Goal: Information Seeking & Learning: Learn about a topic

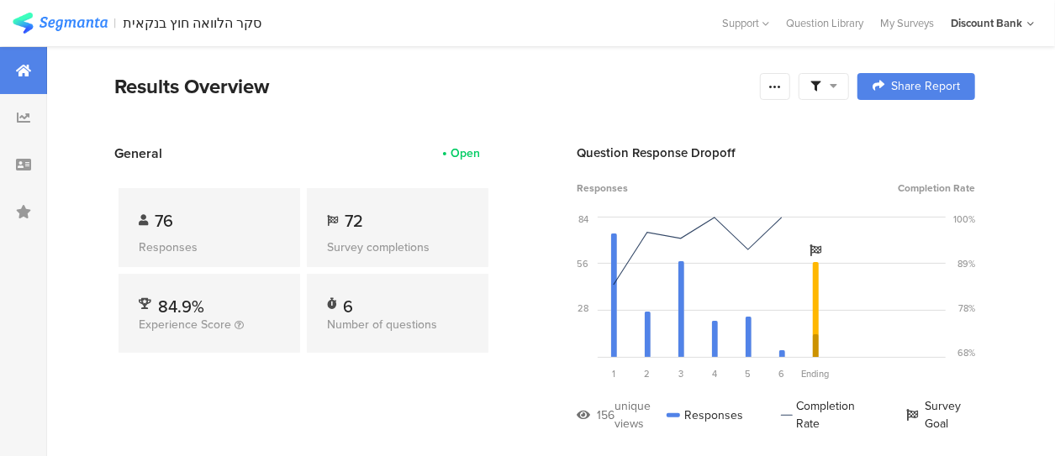
click at [17, 119] on icon at bounding box center [23, 117] width 13 height 13
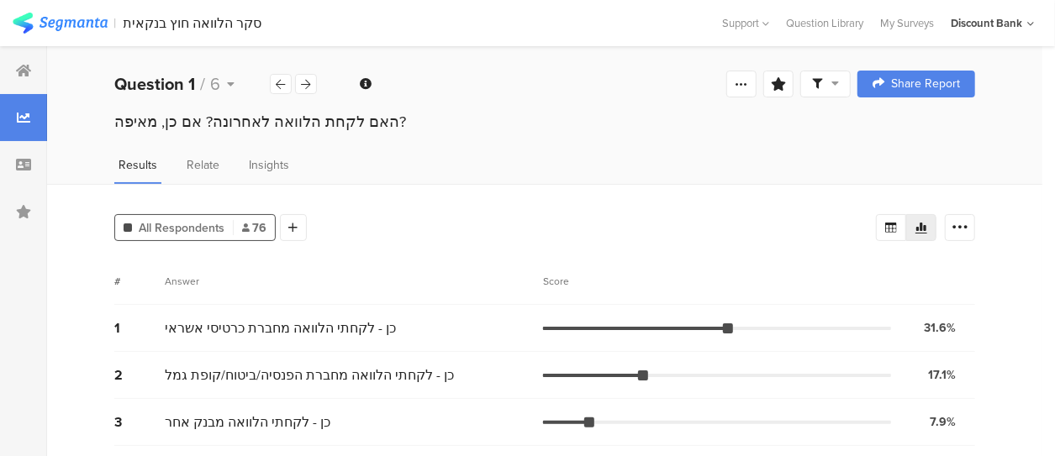
click at [306, 88] on icon at bounding box center [306, 84] width 9 height 11
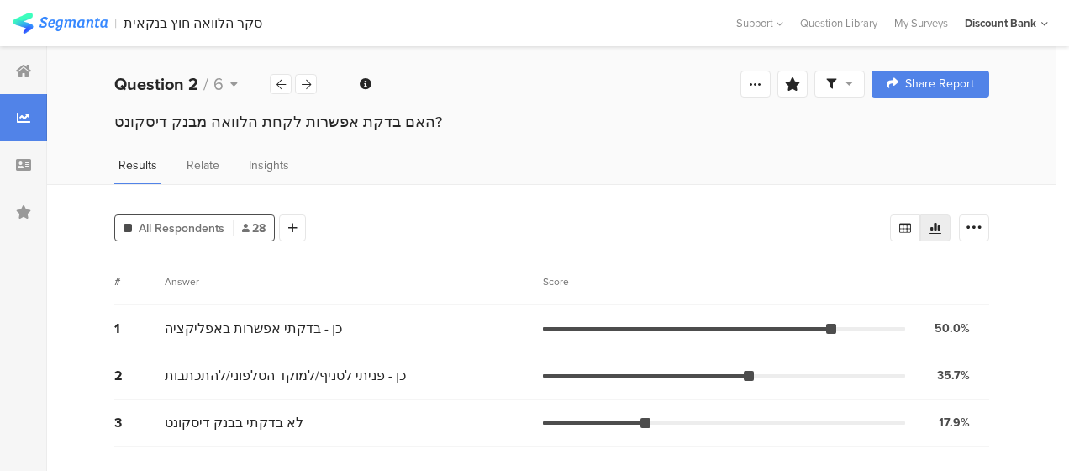
click at [306, 83] on icon at bounding box center [306, 84] width 9 height 11
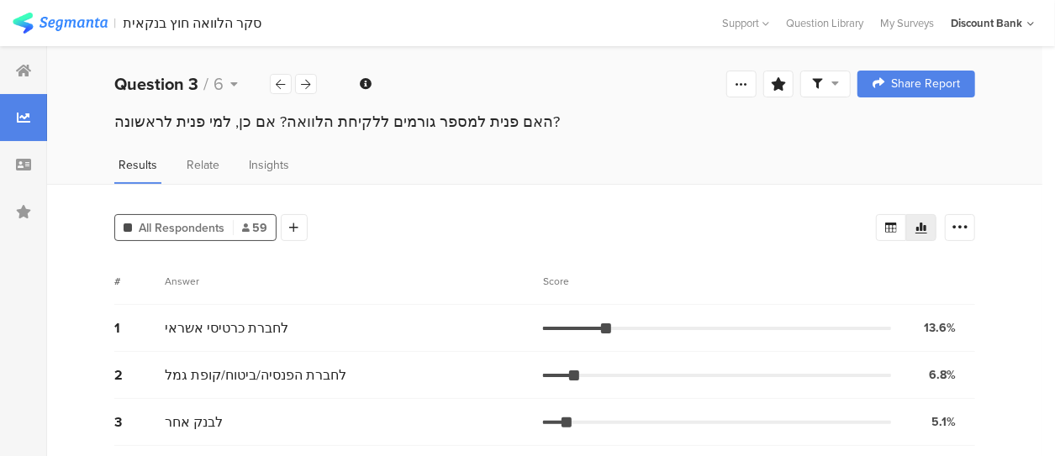
click at [306, 87] on icon at bounding box center [306, 84] width 9 height 11
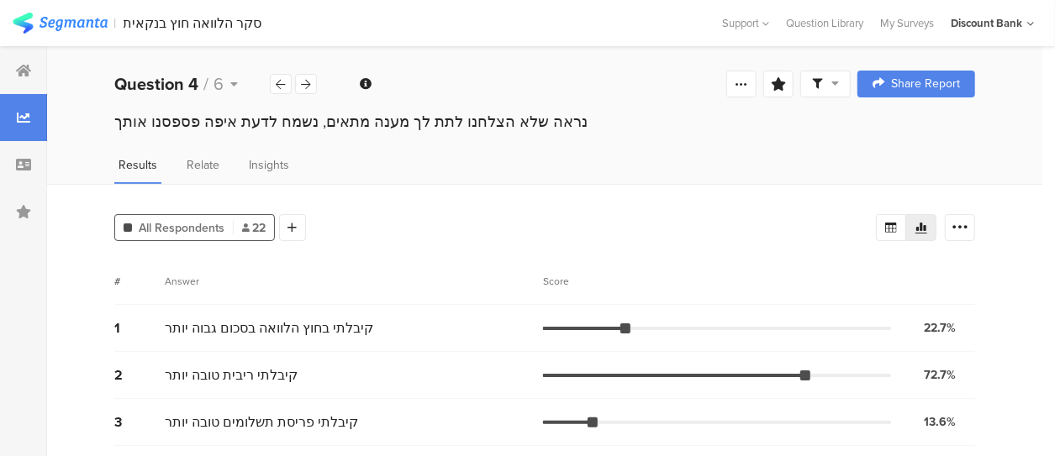
click at [307, 85] on icon at bounding box center [306, 84] width 9 height 11
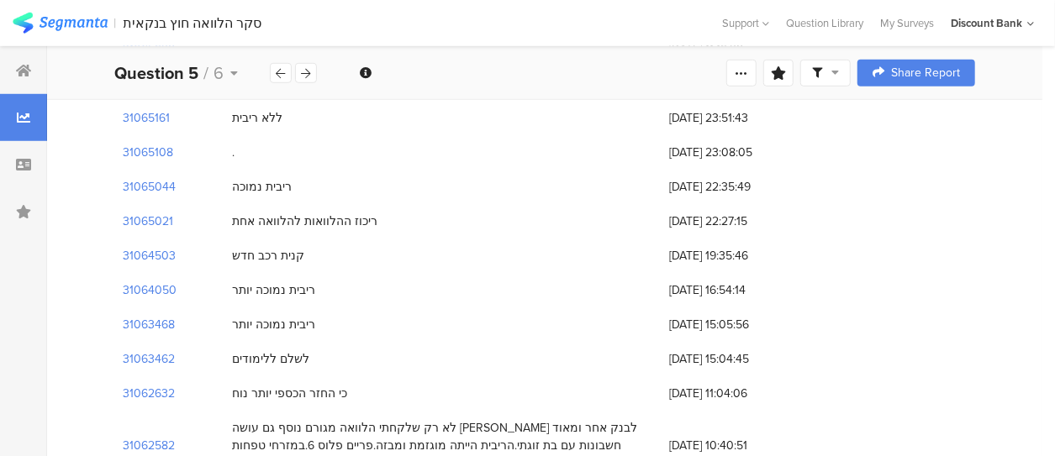
scroll to position [672, 0]
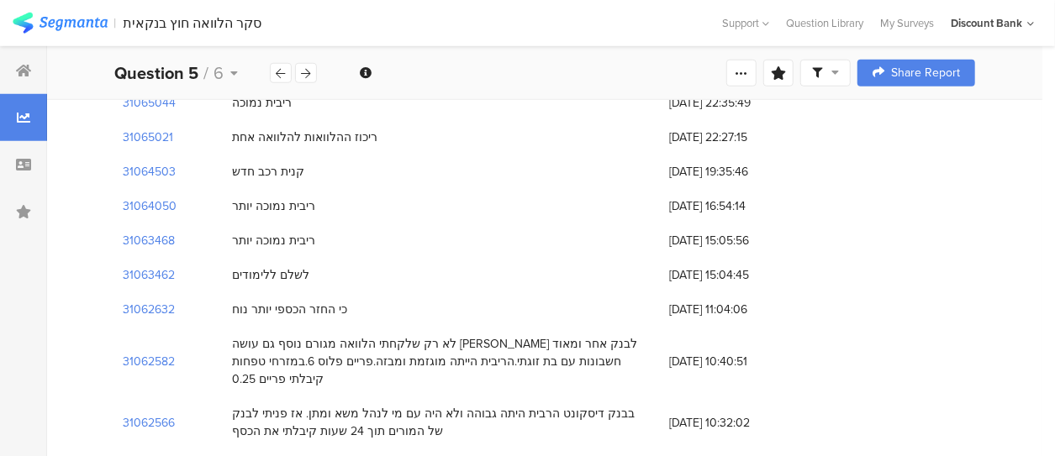
click at [304, 69] on icon at bounding box center [306, 73] width 9 height 11
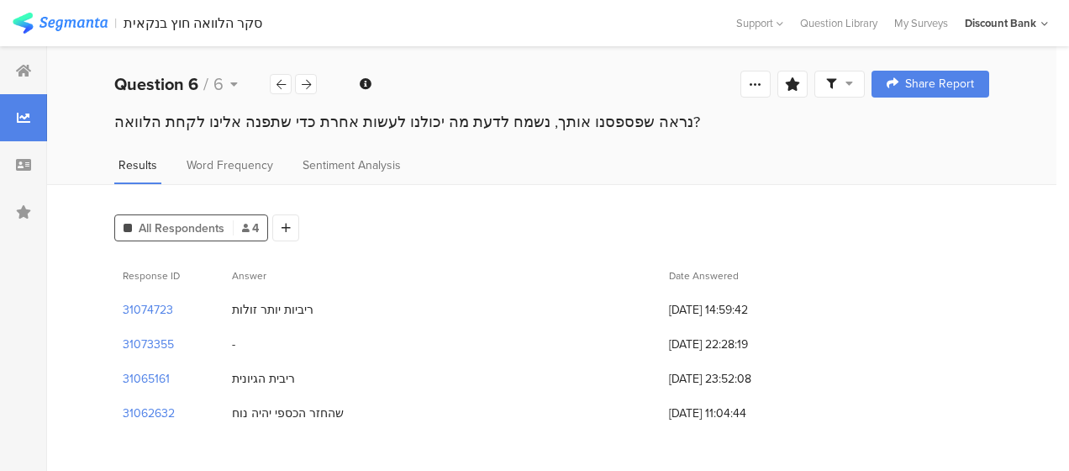
click at [306, 87] on icon at bounding box center [306, 84] width 9 height 11
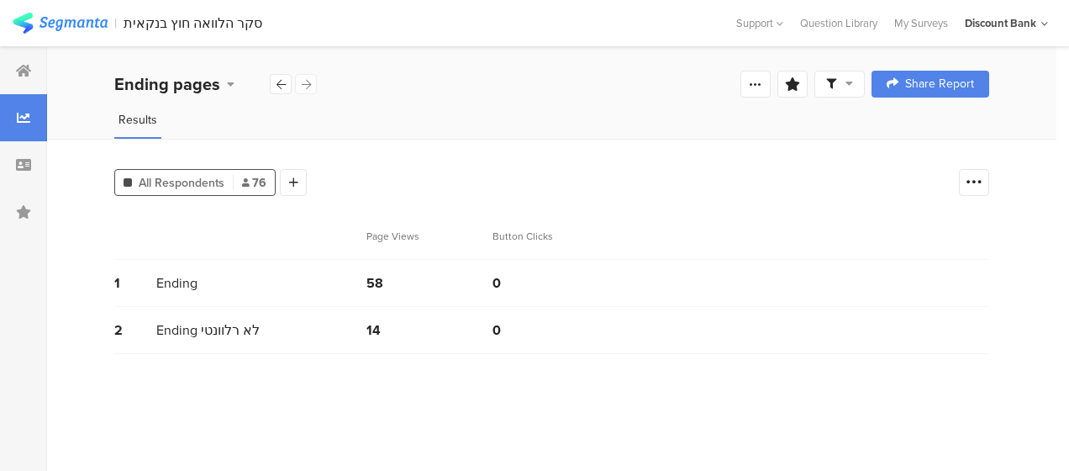
click at [277, 81] on icon at bounding box center [280, 84] width 9 height 11
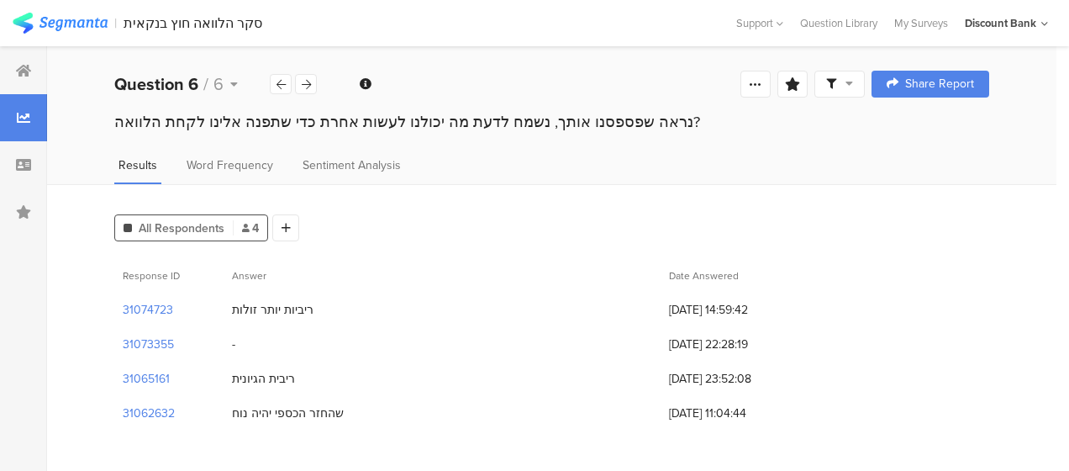
click at [283, 81] on icon at bounding box center [280, 84] width 9 height 11
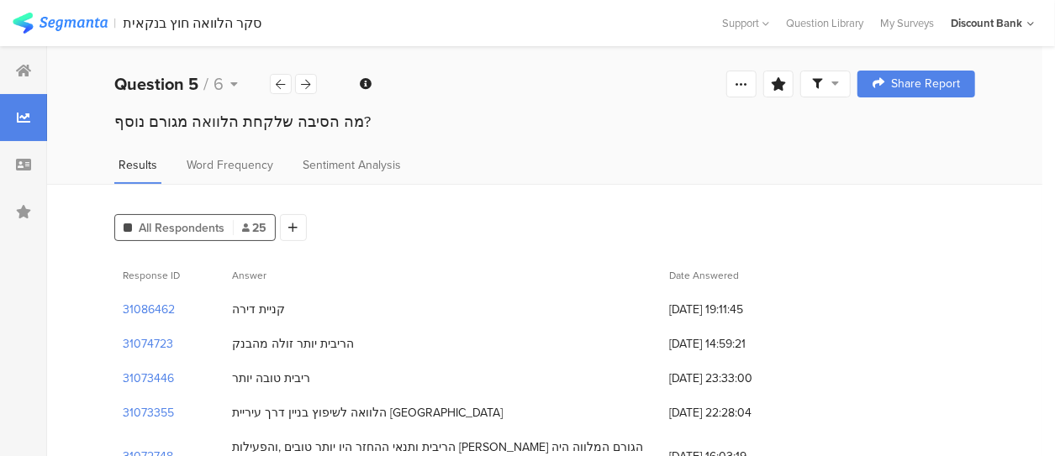
click at [279, 82] on icon at bounding box center [280, 84] width 9 height 11
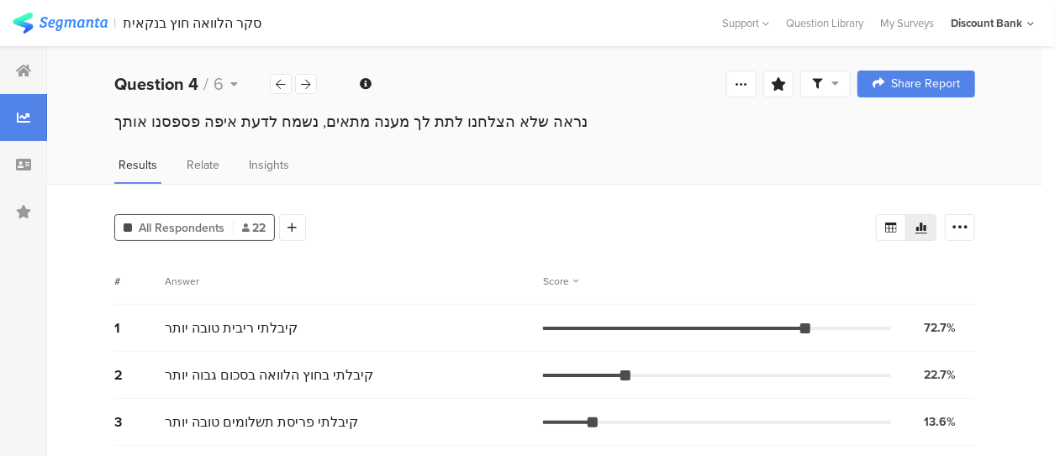
click at [279, 82] on icon at bounding box center [280, 84] width 9 height 11
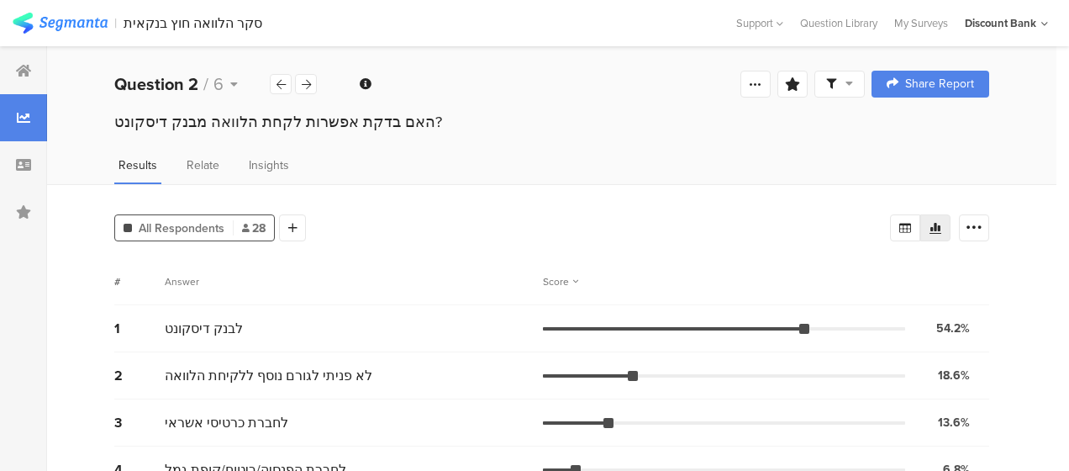
click at [279, 82] on icon at bounding box center [280, 84] width 9 height 11
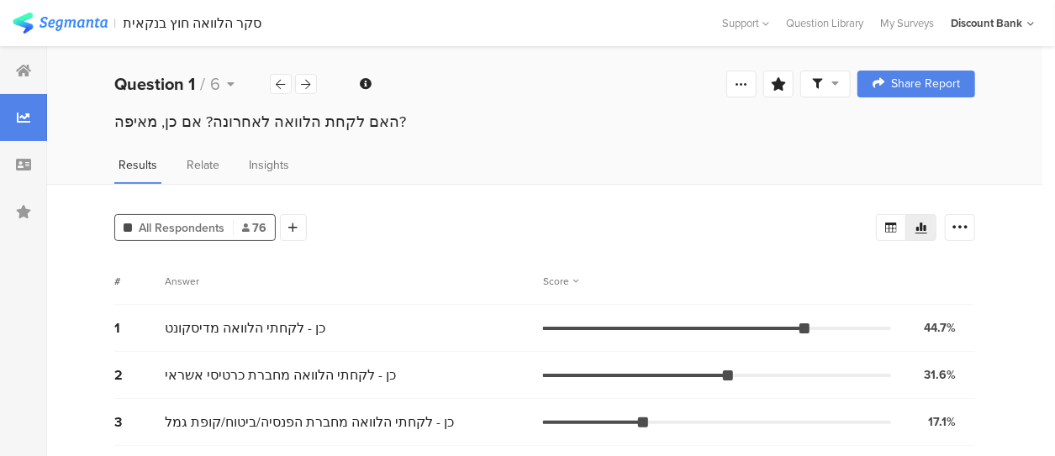
scroll to position [84, 0]
